Goal: Task Accomplishment & Management: Use online tool/utility

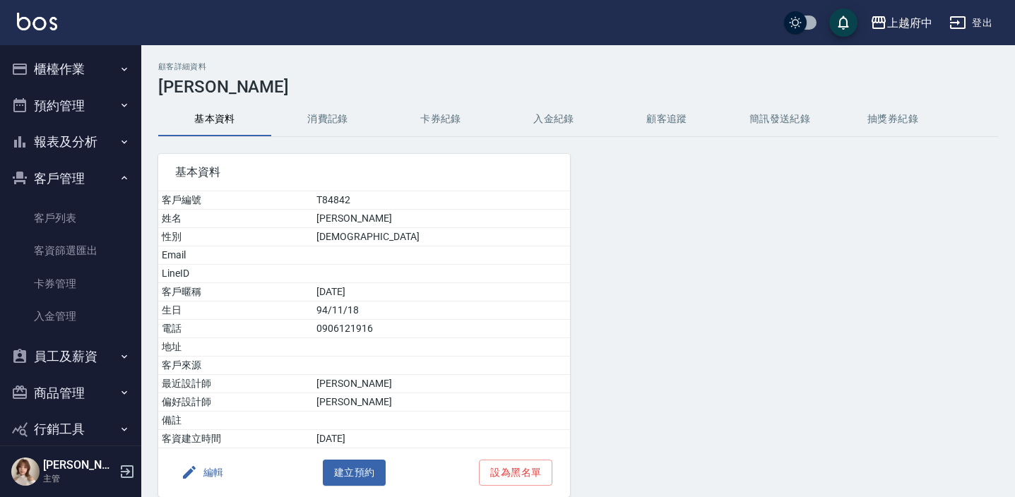
scroll to position [58, 0]
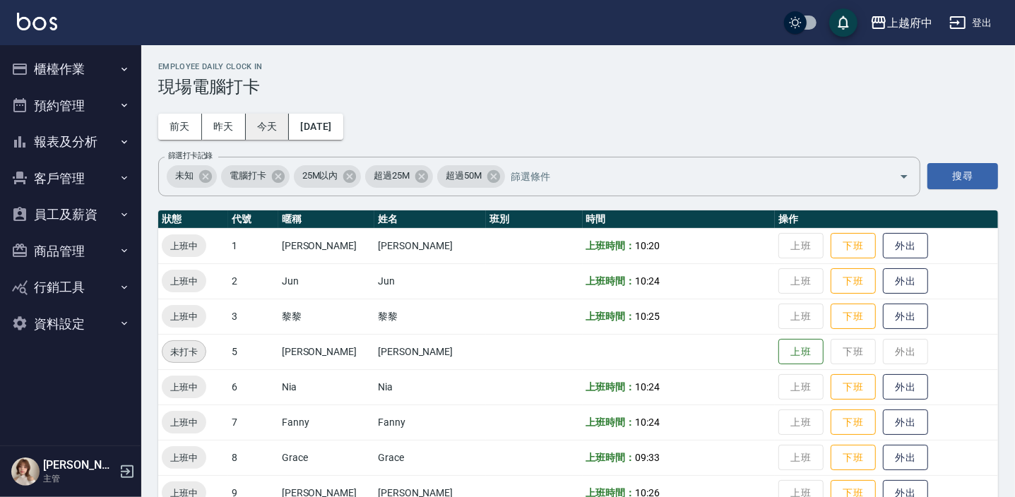
click at [271, 129] on button "今天" at bounding box center [268, 127] width 44 height 26
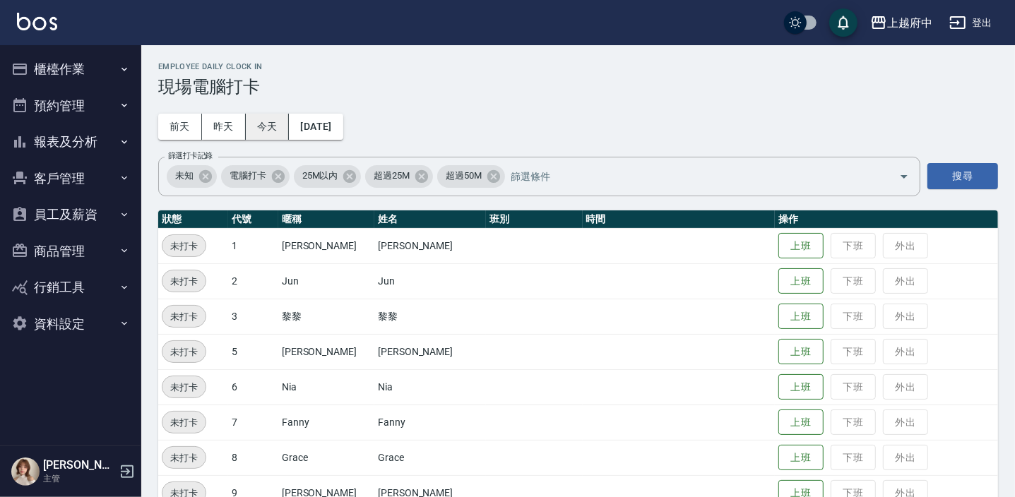
click at [261, 127] on button "今天" at bounding box center [268, 127] width 44 height 26
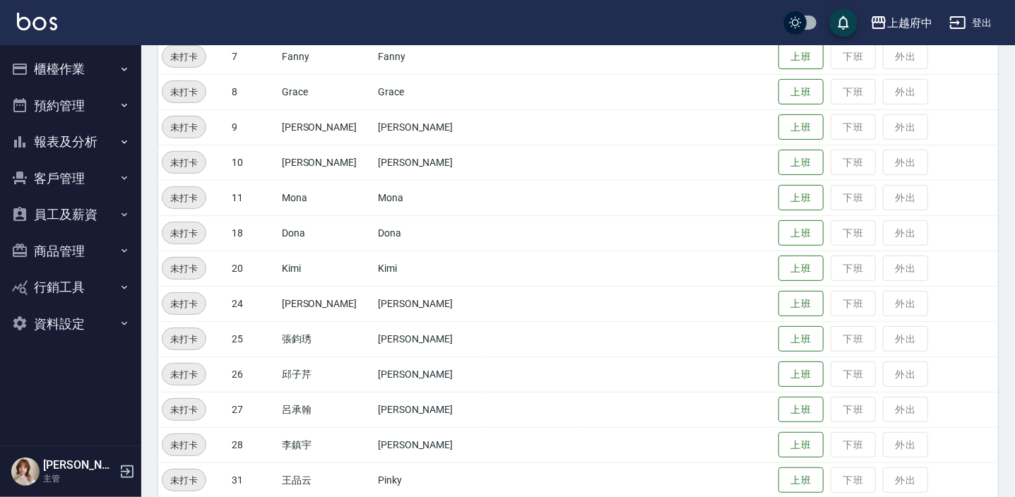
scroll to position [454, 0]
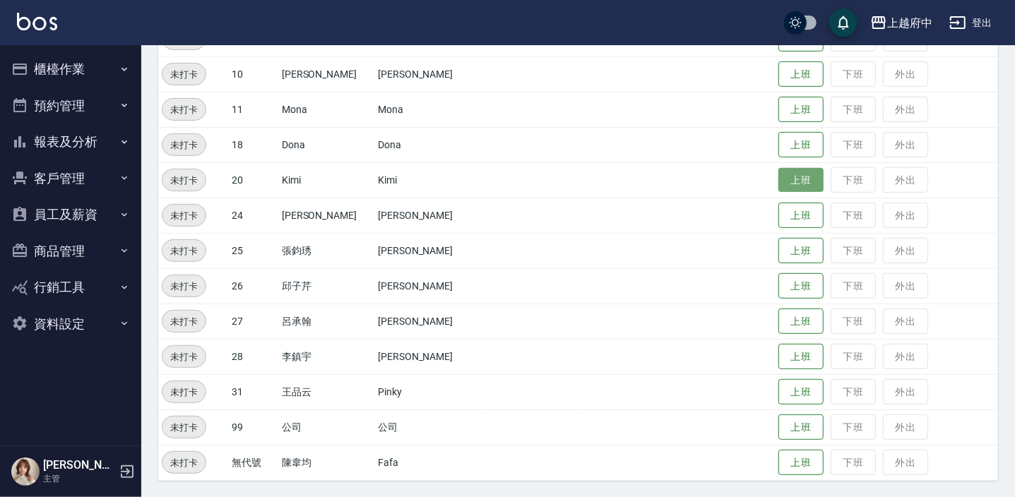
click at [792, 179] on button "上班" at bounding box center [800, 180] width 45 height 25
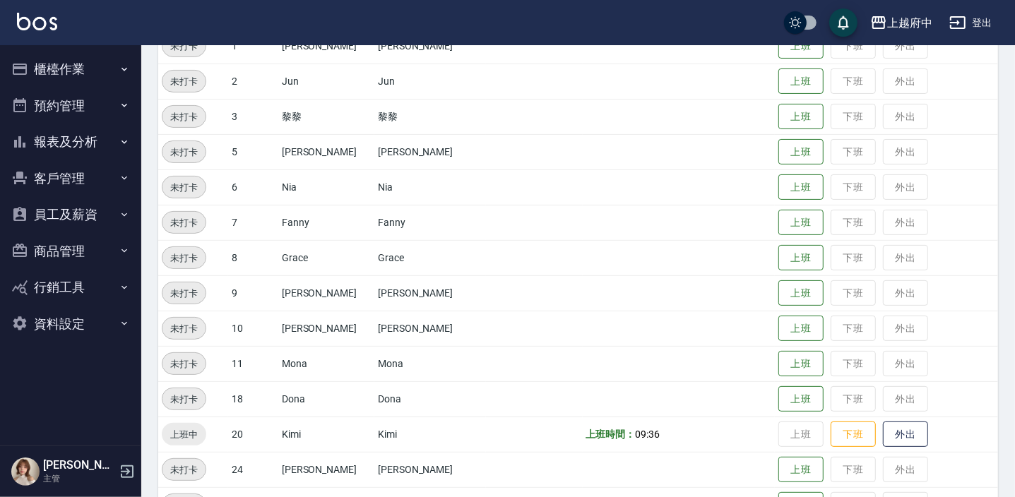
scroll to position [261, 0]
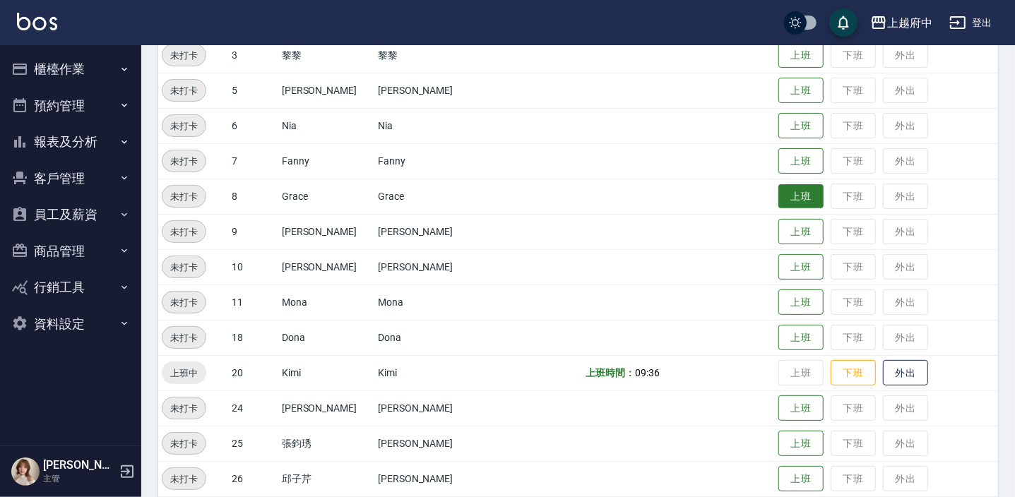
click at [778, 201] on button "上班" at bounding box center [800, 196] width 45 height 25
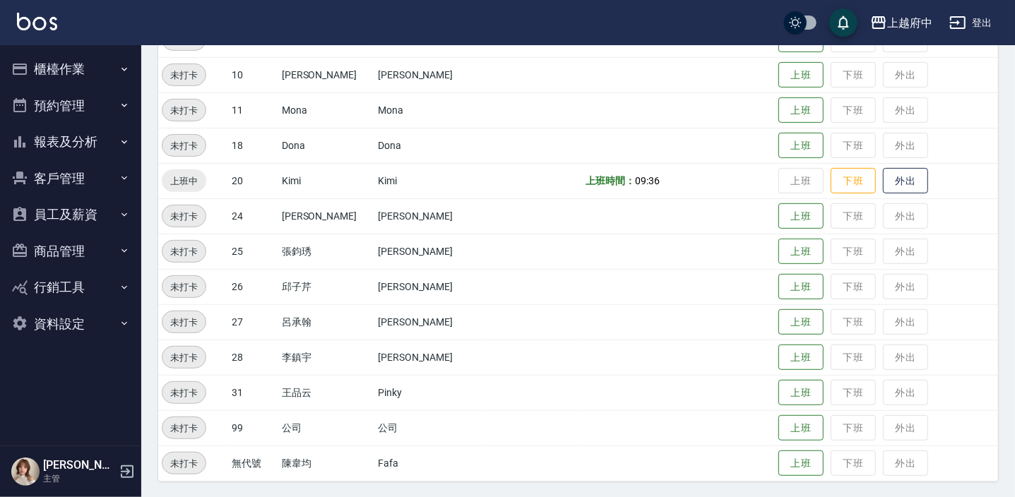
scroll to position [454, 0]
click at [795, 211] on button "上班" at bounding box center [800, 215] width 45 height 25
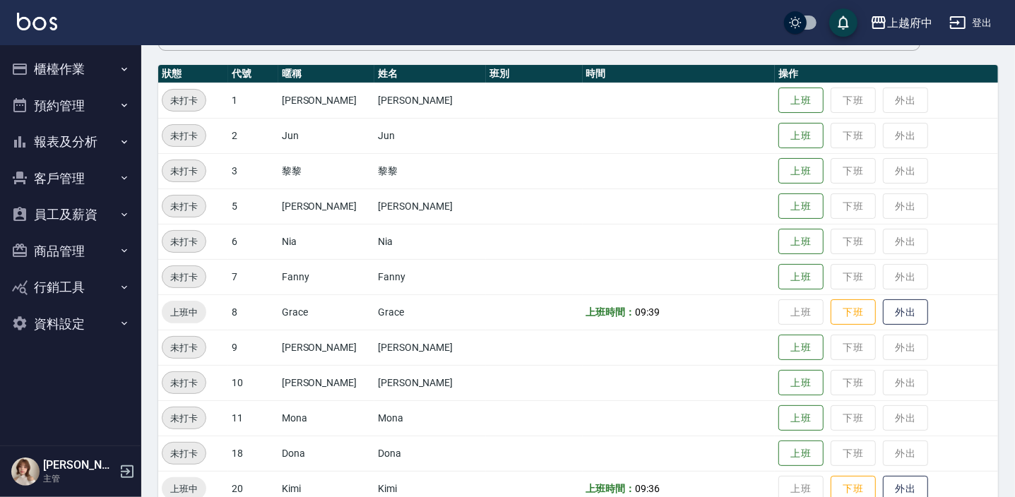
scroll to position [5, 0]
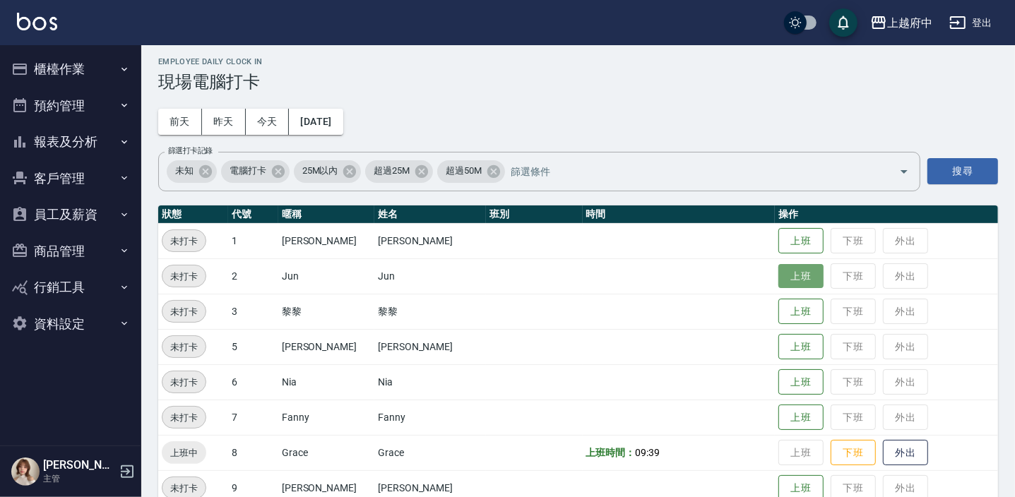
click at [778, 278] on button "上班" at bounding box center [800, 276] width 45 height 25
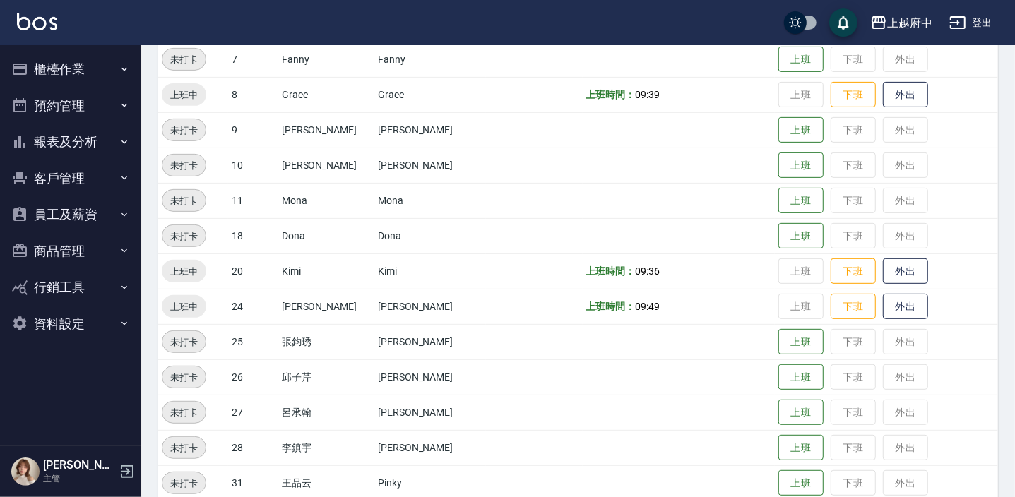
scroll to position [326, 0]
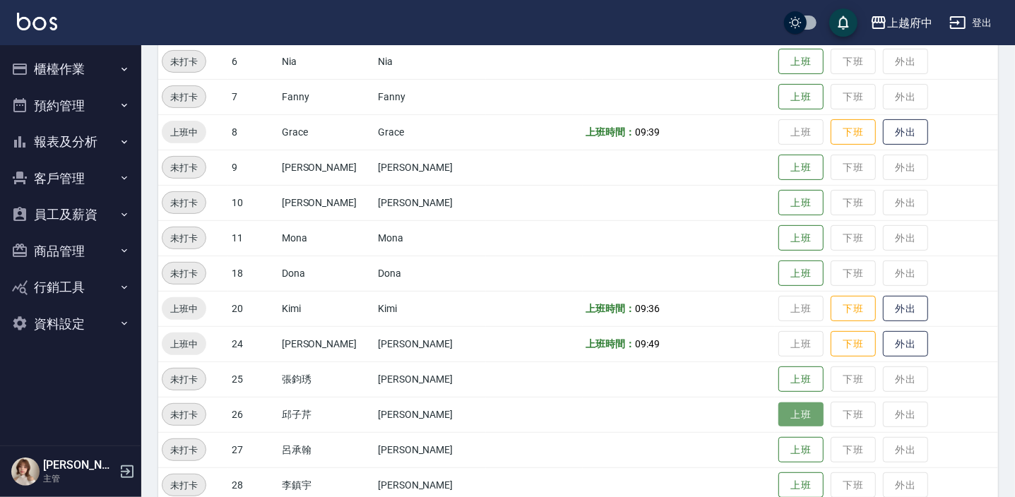
click at [785, 408] on button "上班" at bounding box center [800, 415] width 45 height 25
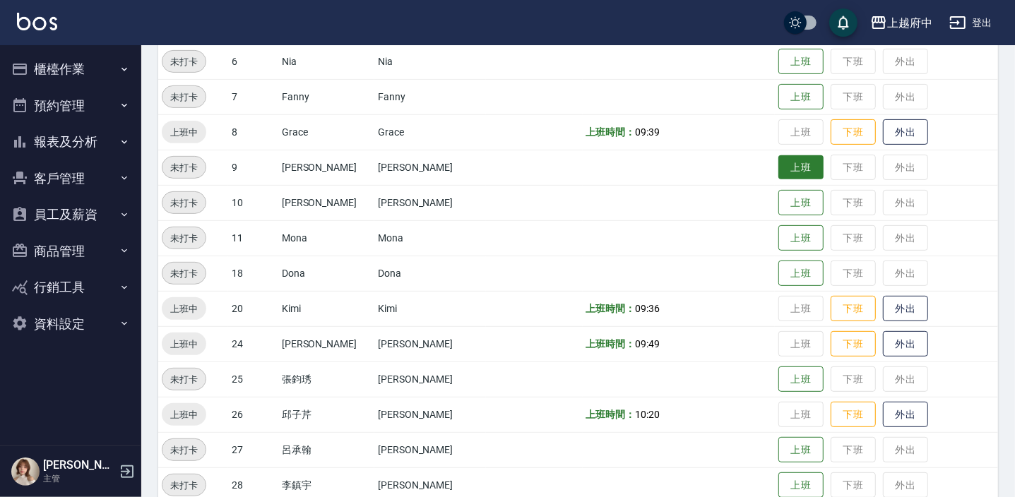
click at [778, 160] on button "上班" at bounding box center [800, 167] width 45 height 25
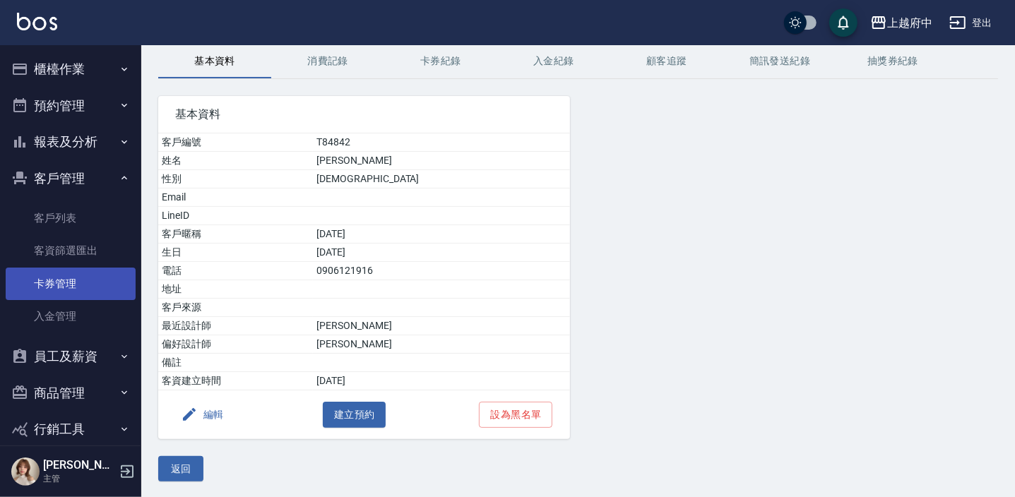
scroll to position [58, 0]
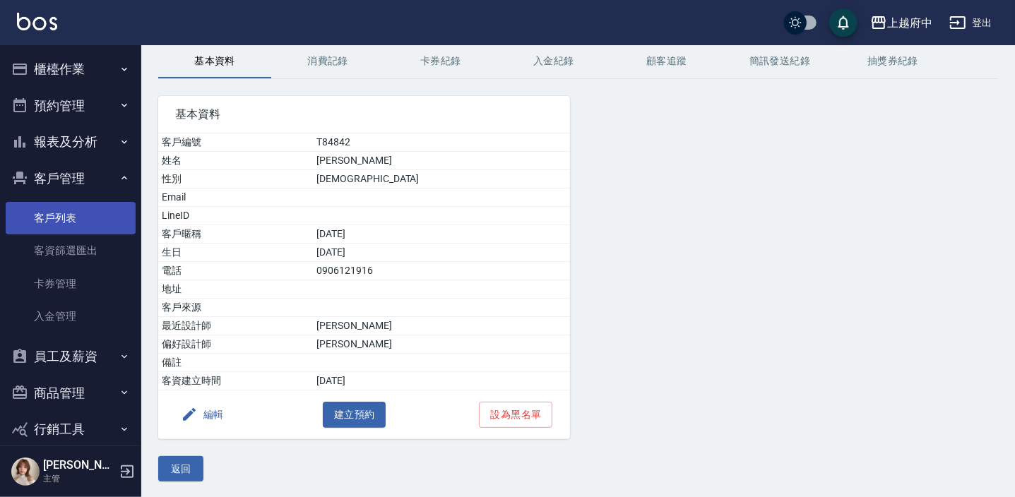
click at [47, 223] on link "客戶列表" at bounding box center [71, 218] width 130 height 32
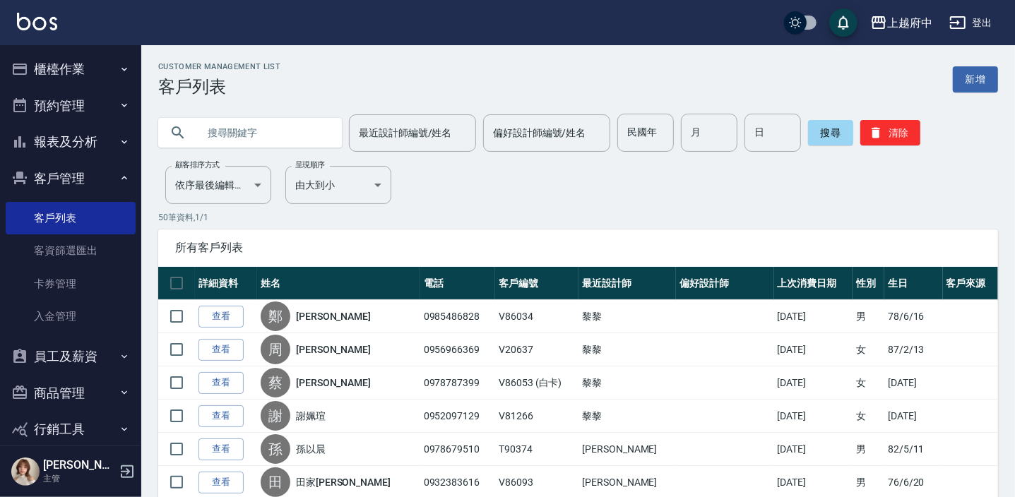
click at [203, 141] on input "text" at bounding box center [264, 133] width 133 height 38
type input "0935529870"
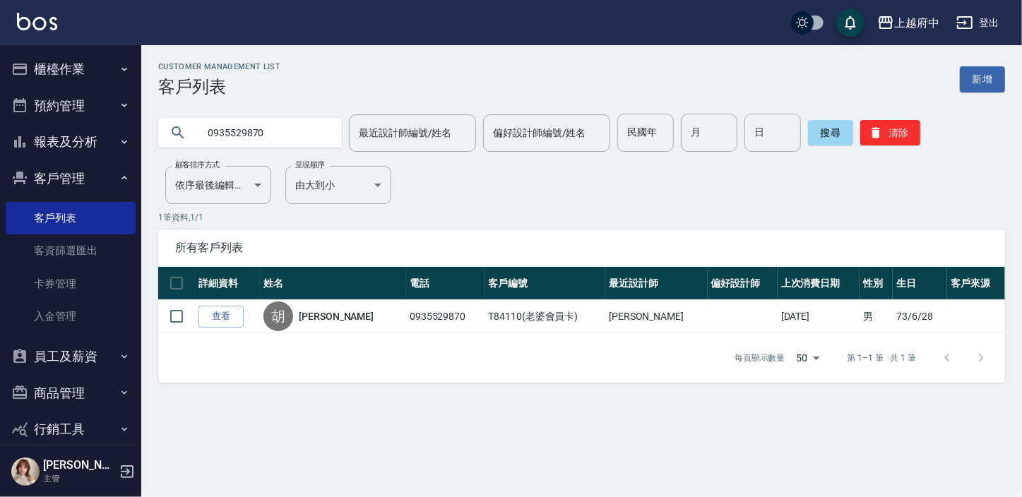
drag, startPoint x: 239, startPoint y: 314, endPoint x: 218, endPoint y: 334, distance: 29.5
click at [239, 314] on link "查看" at bounding box center [220, 317] width 45 height 22
